Goal: Task Accomplishment & Management: Manage account settings

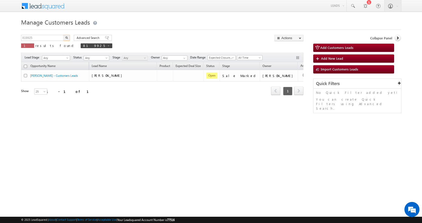
click at [26, 39] on input "819925" at bounding box center [42, 38] width 43 height 6
type input "855894"
click at [63, 35] on button "button" at bounding box center [66, 38] width 7 height 6
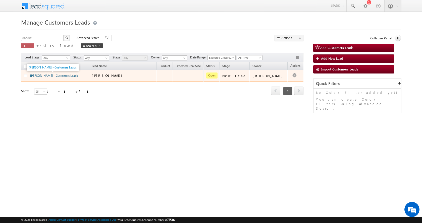
click at [48, 76] on link "[PERSON_NAME] - Customers Leads" at bounding box center [54, 76] width 48 height 4
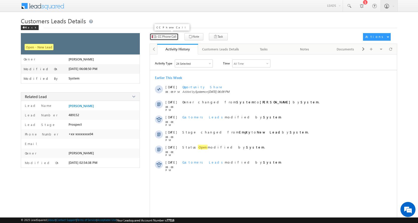
click at [168, 37] on span "CC Phone Call" at bounding box center [167, 36] width 18 height 5
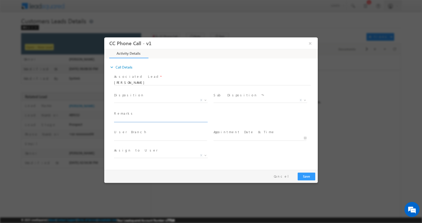
click at [135, 121] on input "text" at bounding box center [160, 119] width 93 height 5
paste input "Manoj Kumar Shrivastava-7042664104-HOME PURCHASE-PV-16 L-LOAN-13 L-DOWN PAYMENT…"
type input "Manoj Kumar Shrivastava-7042664104-HOME PURCHASE-PV-16 L-LOAN-13 L-DOWN PAYMENT…"
select select "Rose.Shyse+sgrl@leadsquared.com"
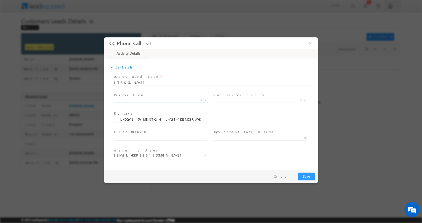
type input "Manoj Kumar Shrivastava-7042664104-HOME PURCHASE-PV-16 L-LOAN-13 L-DOWN PAYMENT…"
click at [204, 100] on b at bounding box center [205, 100] width 3 height 2
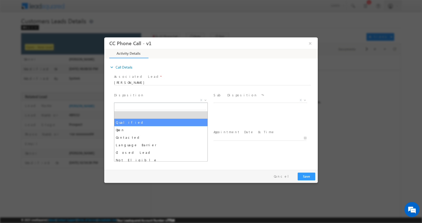
select select "Qualified"
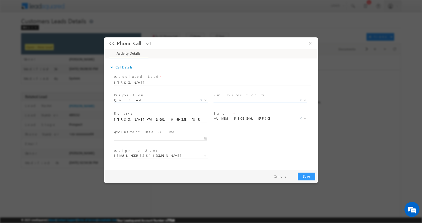
click at [304, 99] on b at bounding box center [304, 100] width 3 height 2
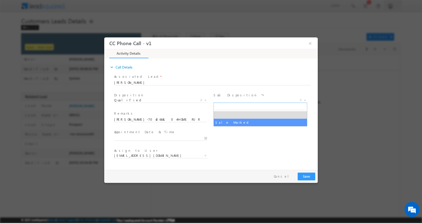
select select "Sale Marked"
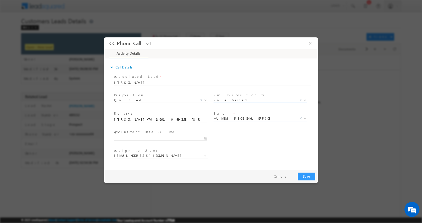
select select
click at [301, 117] on span "X" at bounding box center [301, 118] width 2 height 5
select select
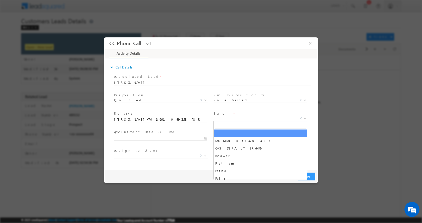
click at [304, 117] on span at bounding box center [304, 118] width 5 height 7
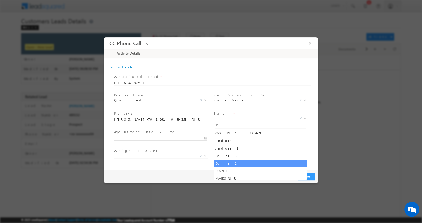
type input "D"
select select "Delhi 2"
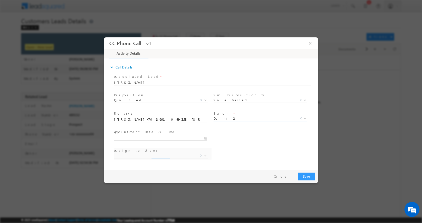
type input "09/11/2025 3:37 PM"
click at [205, 138] on input "09/11/2025 3:37 PM" at bounding box center [160, 138] width 93 height 5
select select "arjun.harendra@sgrlimited.in"
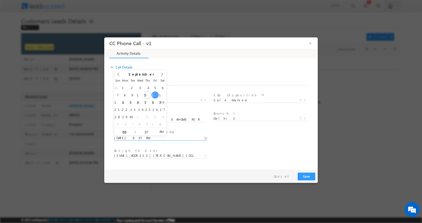
click at [135, 134] on span ":" at bounding box center [135, 132] width 1 height 8
type input "09/12/2025 2:37 PM"
type input "02"
click at [133, 133] on span at bounding box center [133, 134] width 4 height 4
type input "09/12/2025 1:37 PM"
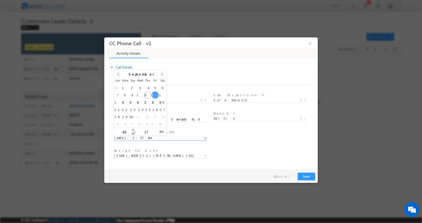
type input "01"
click at [133, 133] on span at bounding box center [133, 134] width 4 height 4
type input "09/12/2025 12:37 PM"
type input "12"
click at [133, 133] on span at bounding box center [133, 134] width 4 height 4
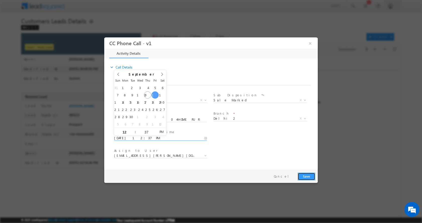
click at [305, 177] on button "Save" at bounding box center [307, 177] width 18 height 8
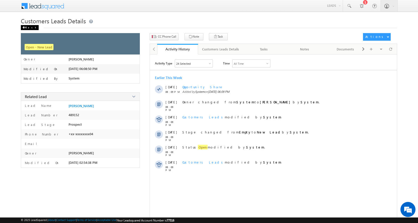
click at [29, 28] on div "Back" at bounding box center [30, 27] width 18 height 5
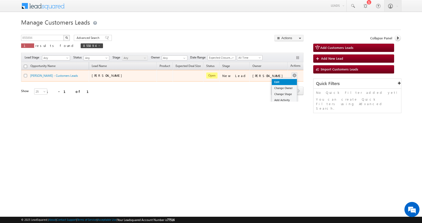
click at [273, 82] on link "Edit" at bounding box center [284, 82] width 25 height 6
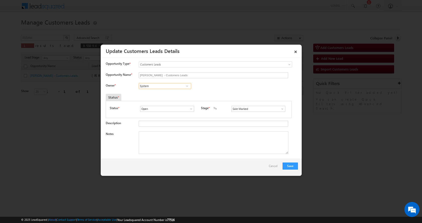
click at [154, 84] on input "System" at bounding box center [165, 86] width 52 height 6
paste input "[PERSON_NAME]"
click at [164, 95] on span "[EMAIL_ADDRESS][DOMAIN_NAME]" at bounding box center [163, 96] width 45 height 4
type input "[PERSON_NAME]"
click at [153, 142] on textarea "Notes" at bounding box center [214, 143] width 150 height 23
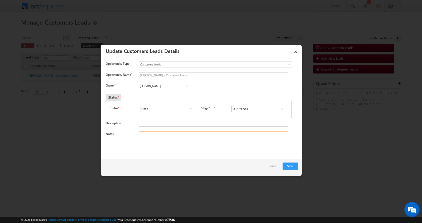
click at [168, 142] on textarea "Notes" at bounding box center [214, 143] width 150 height 23
paste textarea "[PERSON_NAME]-7042664104-HOME PURCHASE-PV-16 L-LOAN-13 L-DOWN PAYMENT-2-3 L-AGE…"
type textarea "[PERSON_NAME]-7042664104-HOME PURCHASE-PV-16 L-LOAN-13 L-DOWN PAYMENT-2-3 L-AGE…"
click at [292, 168] on button "Save" at bounding box center [290, 166] width 15 height 7
